Goal: Task Accomplishment & Management: Use online tool/utility

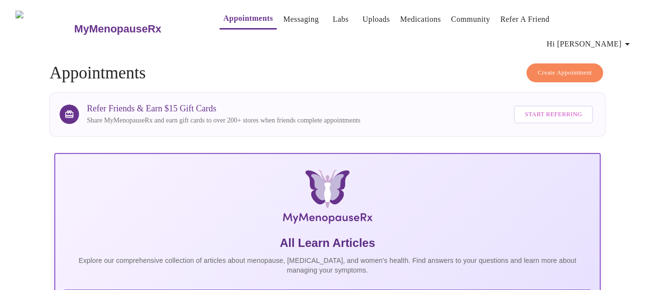
scroll to position [240, 0]
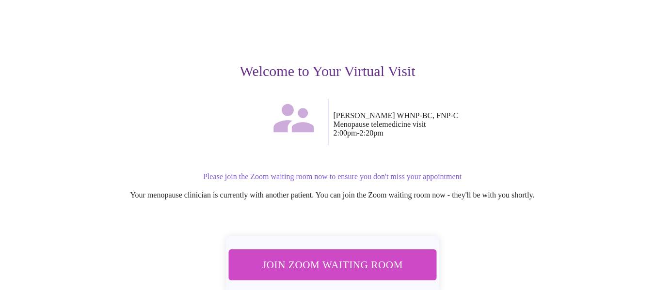
scroll to position [97, 0]
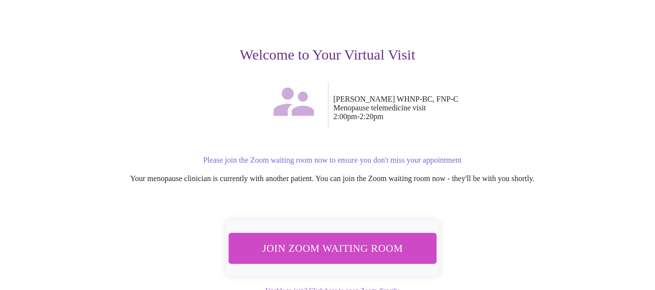
click at [329, 239] on span "Join Zoom Waiting Room" at bounding box center [332, 248] width 183 height 18
